Goal: Book appointment/travel/reservation

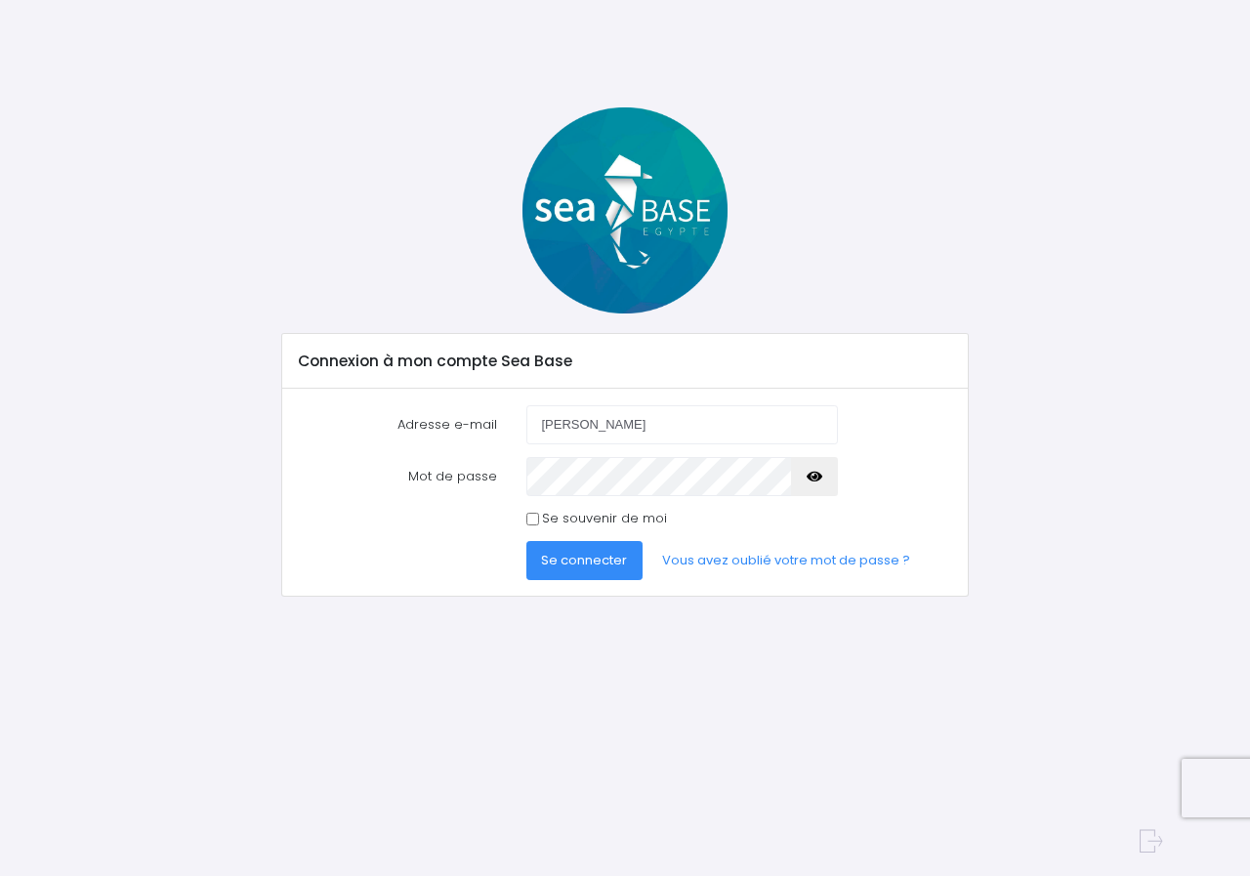
type input "philippe.maroteaux@orange.fr"
click at [819, 477] on icon "button" at bounding box center [815, 477] width 16 height 0
click at [579, 574] on button "Se connecter" at bounding box center [584, 560] width 117 height 39
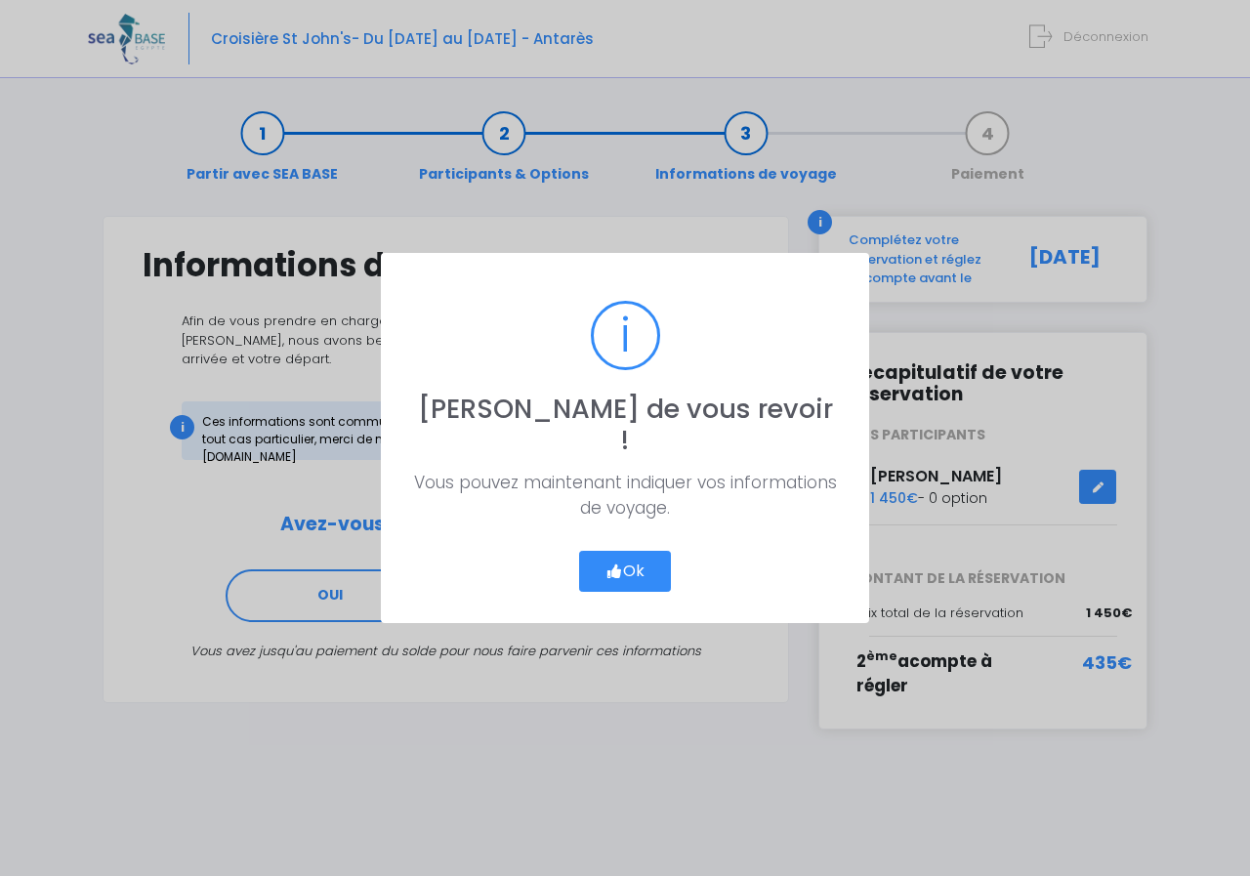
click at [629, 564] on button "Ok" at bounding box center [625, 571] width 92 height 41
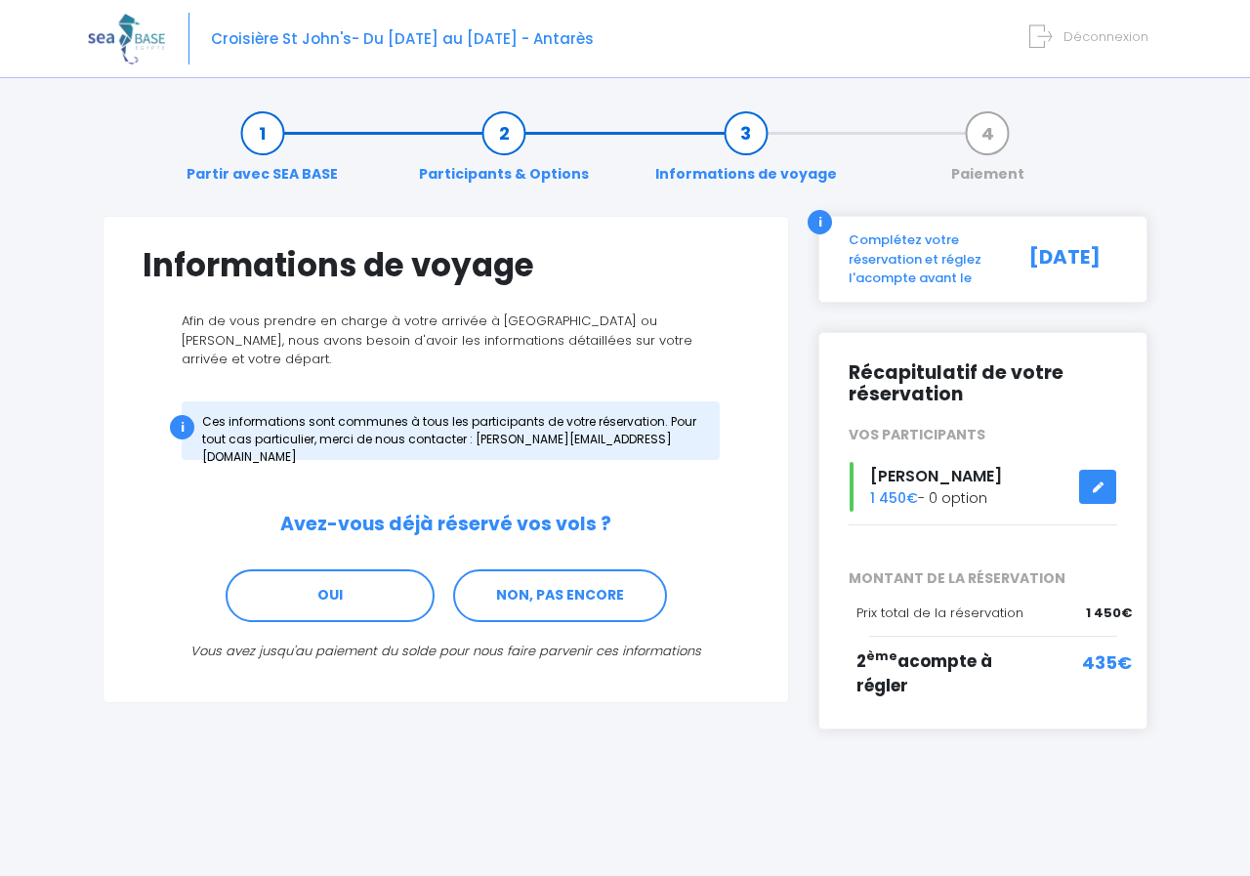
click at [897, 261] on div "Complétez votre réservation et réglez l'acompte avant le" at bounding box center [921, 259] width 174 height 58
click at [405, 594] on link "OUI" at bounding box center [330, 595] width 209 height 53
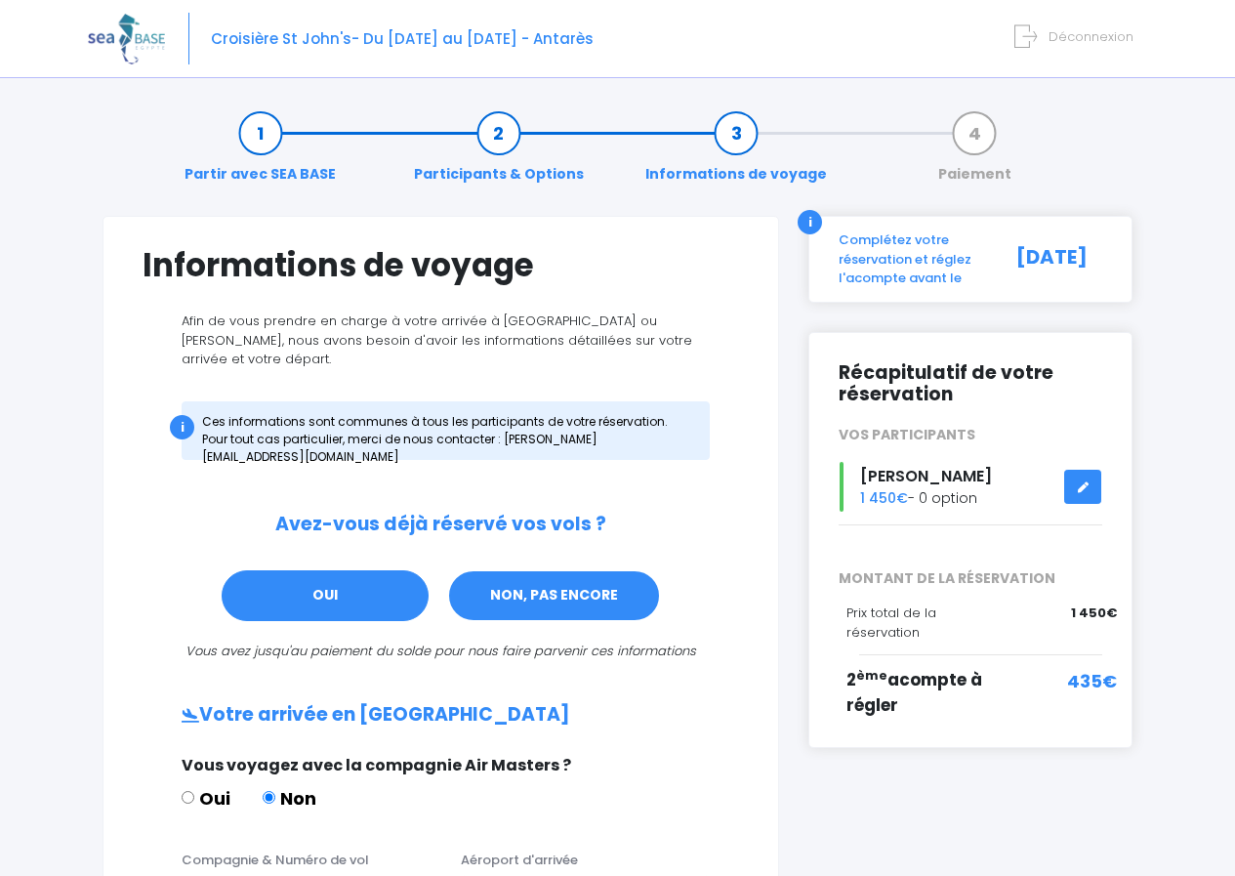
click at [527, 570] on link "NON, PAS ENCORE" at bounding box center [554, 595] width 214 height 53
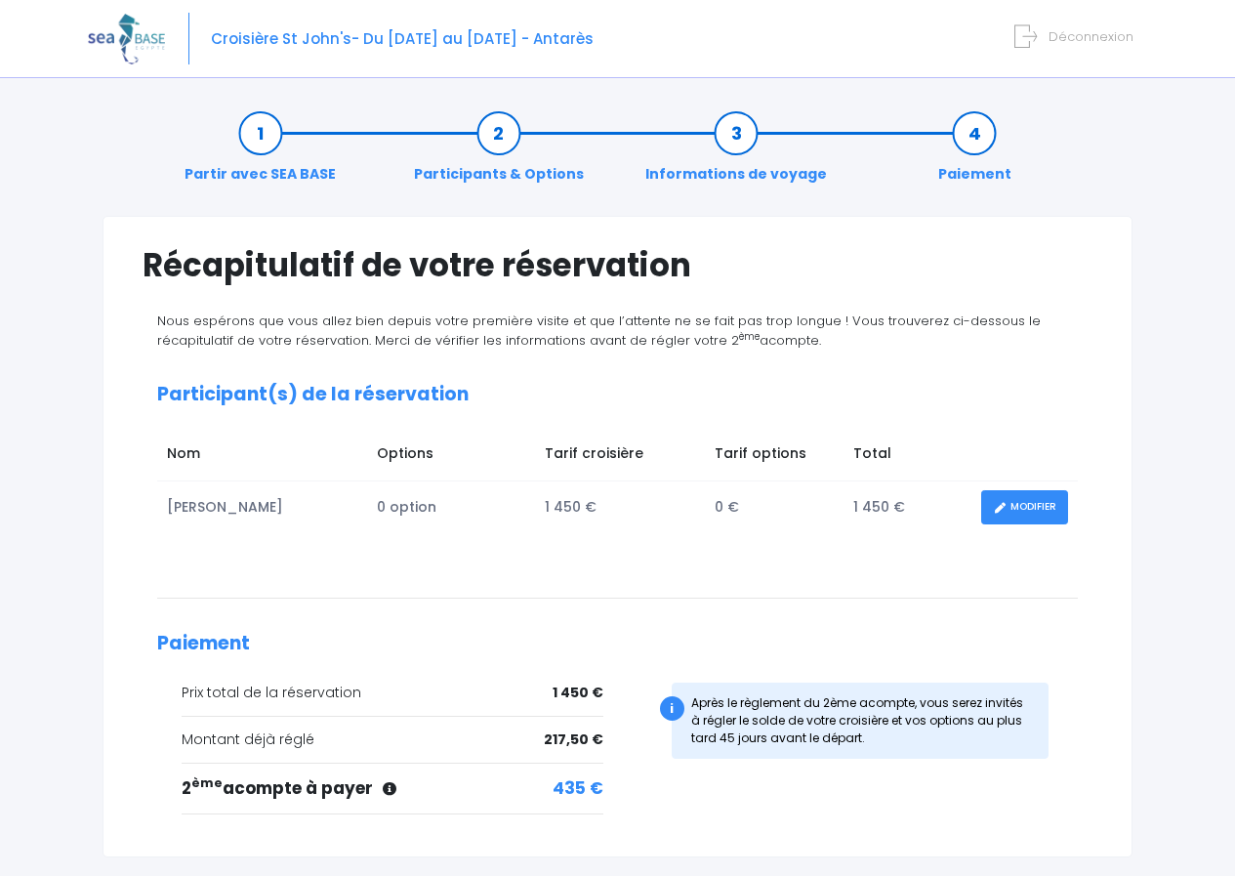
click at [145, 40] on img at bounding box center [126, 39] width 77 height 50
click at [257, 39] on span "Croisière St John's- Du [DATE] au [DATE] - Antarès" at bounding box center [402, 38] width 383 height 21
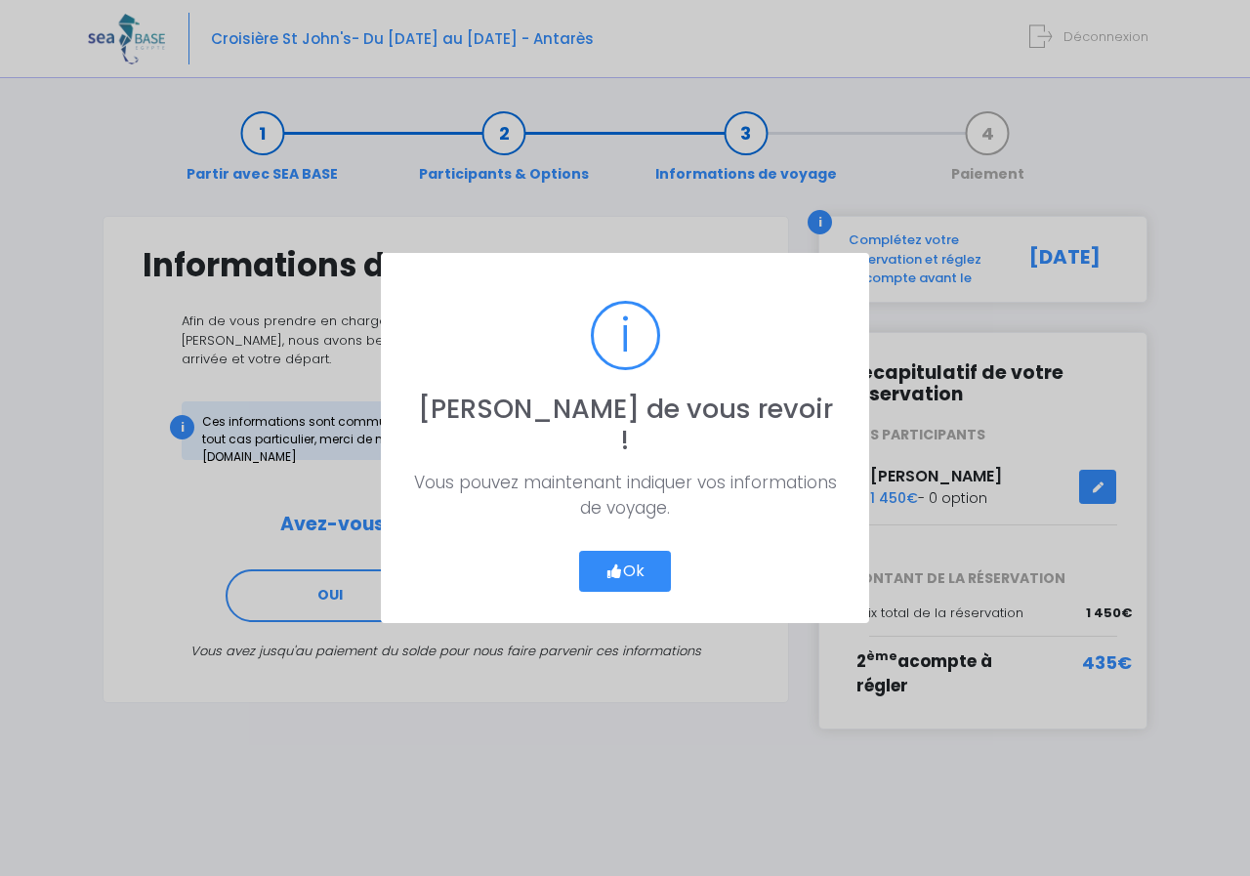
click at [610, 571] on icon "button" at bounding box center [615, 571] width 18 height 0
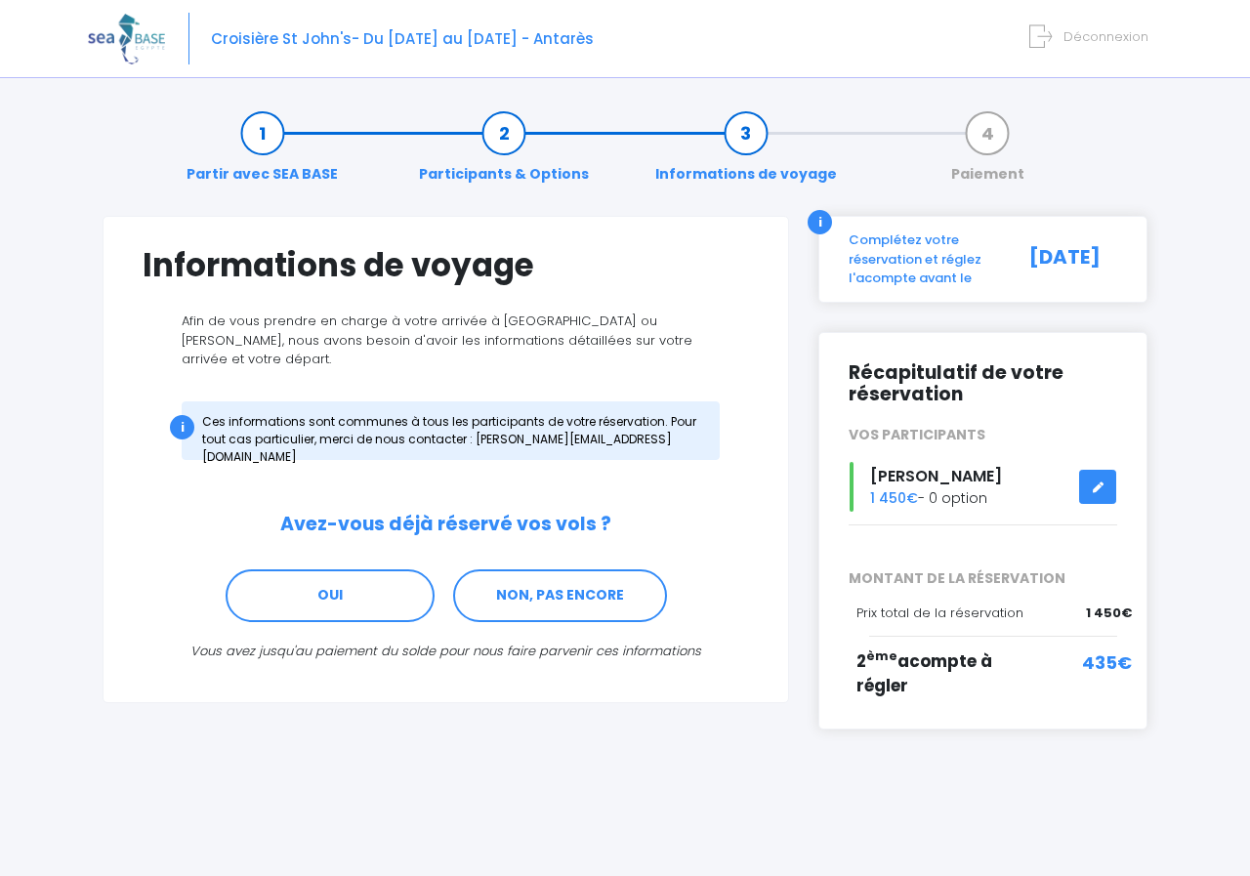
click at [1085, 484] on link at bounding box center [1097, 487] width 37 height 34
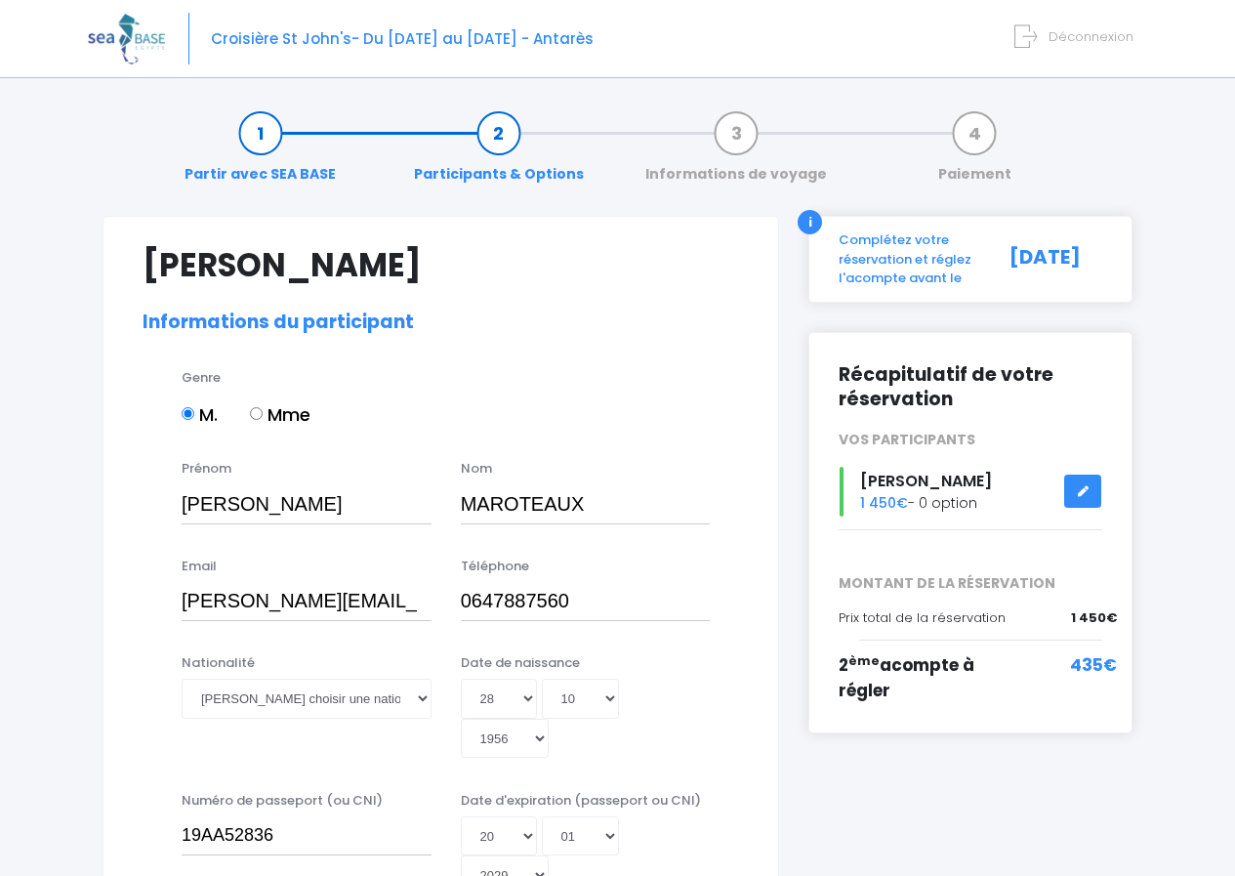
select select "N3"
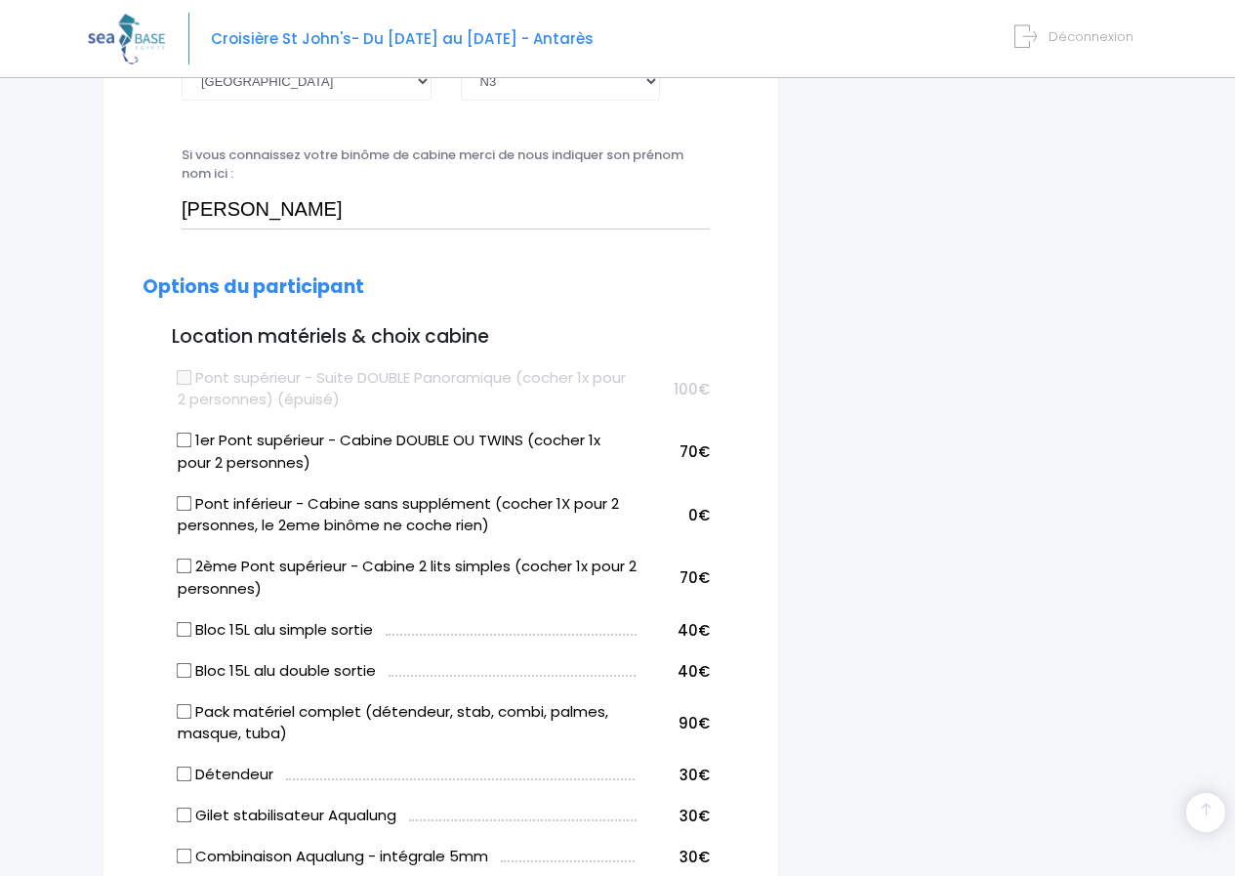
scroll to position [781, 0]
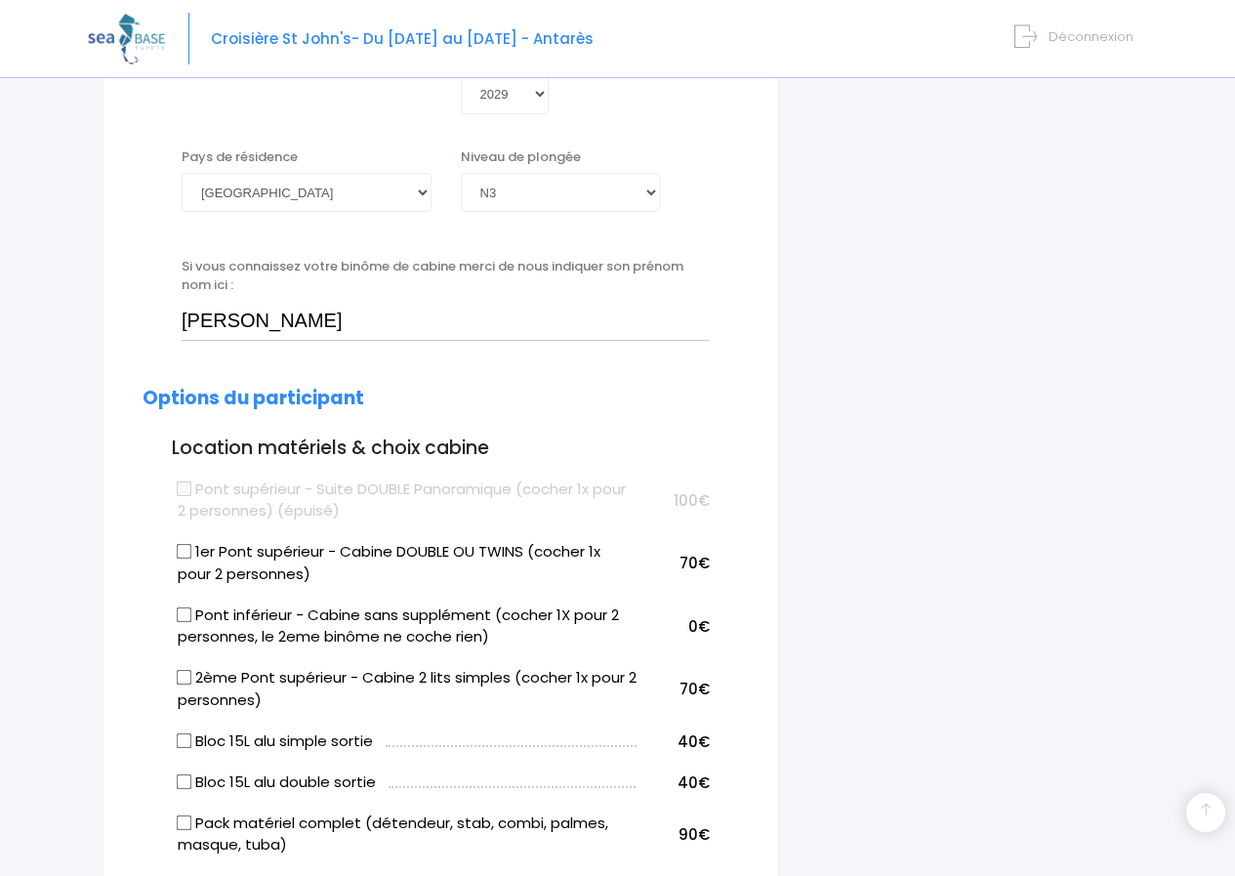
click at [189, 547] on input "1er Pont supérieur - Cabine DOUBLE OU TWINS (cocher 1x pour 2 personnes)" at bounding box center [184, 552] width 16 height 16
checkbox input "true"
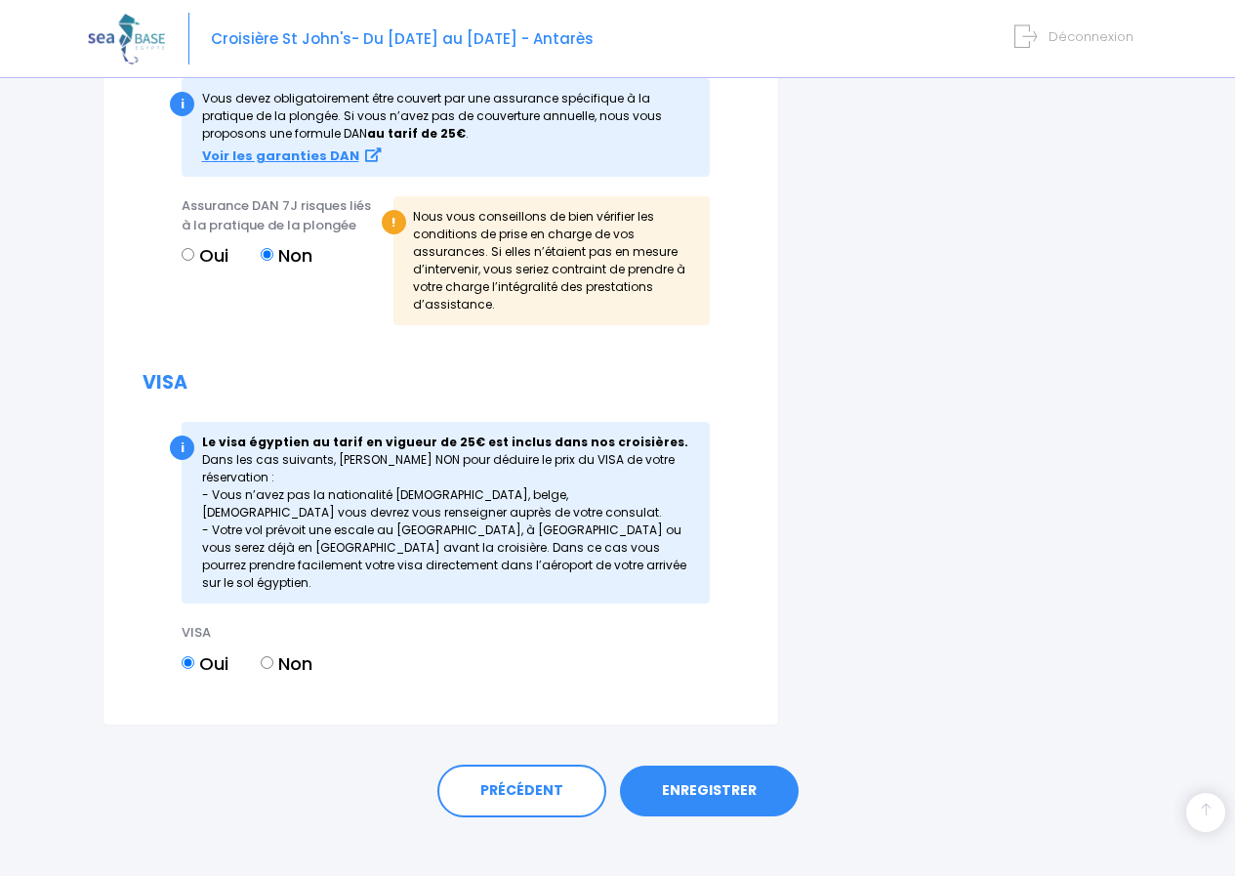
scroll to position [2335, 0]
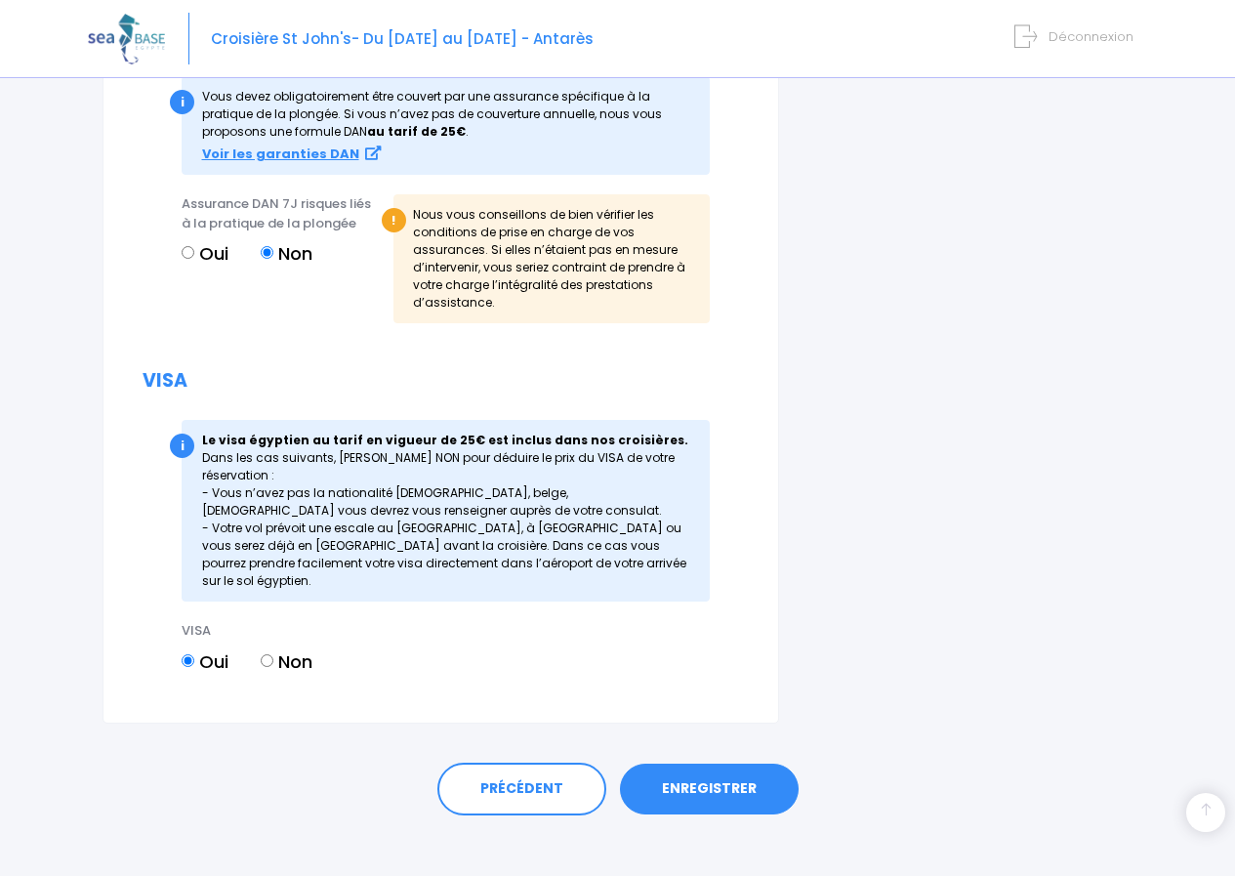
click at [707, 764] on link "ENREGISTRER" at bounding box center [709, 789] width 179 height 51
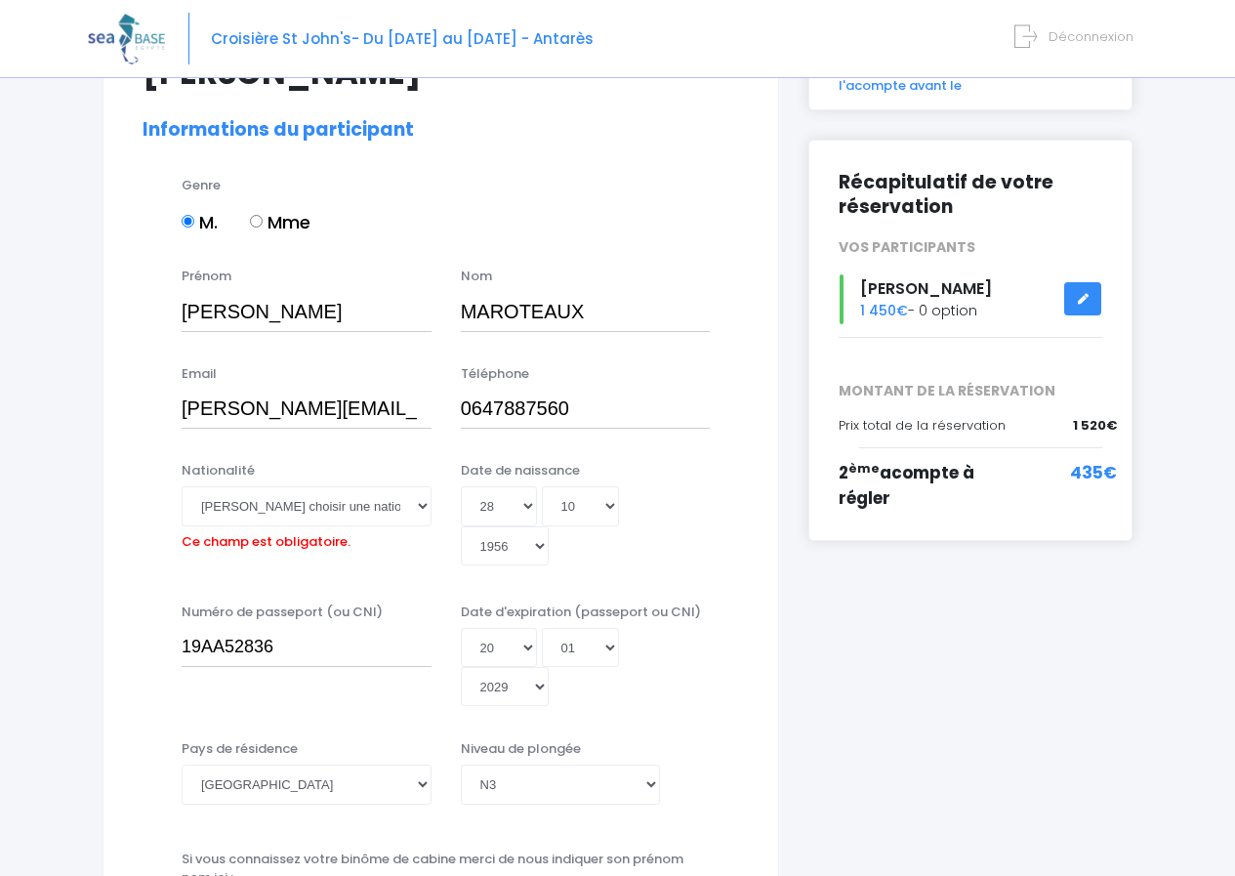
scroll to position [190, 0]
